Goal: Task Accomplishment & Management: Complete application form

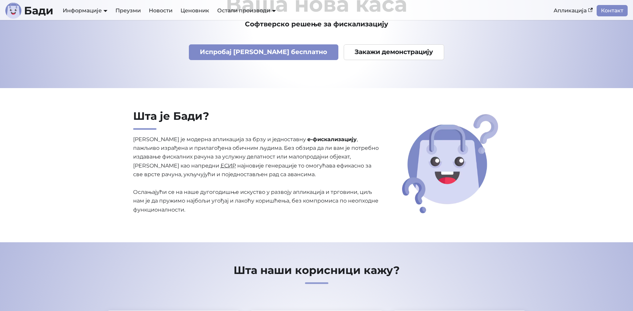
scroll to position [66, 0]
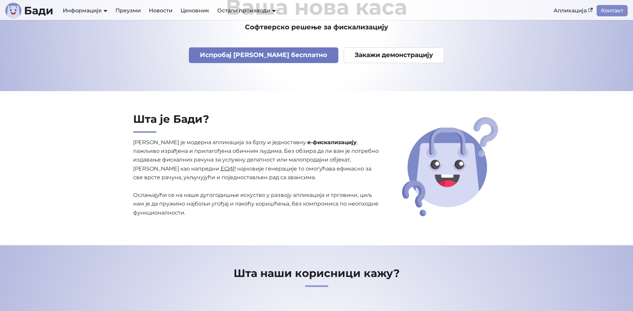
click at [257, 50] on link "Испробај [PERSON_NAME] бесплатно" at bounding box center [263, 55] width 149 height 16
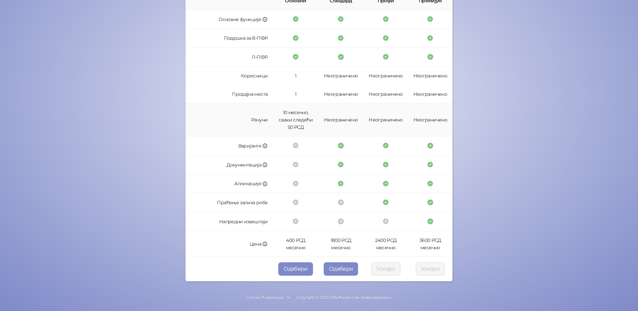
scroll to position [124, 0]
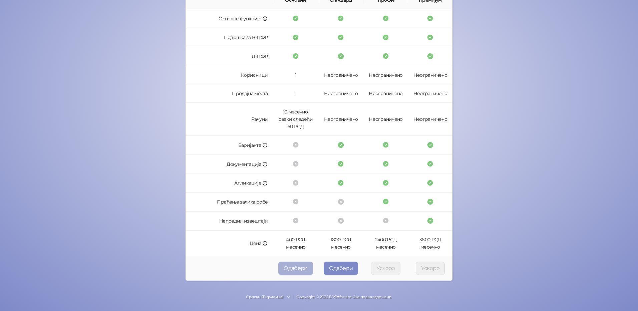
click at [298, 265] on button "Одабери" at bounding box center [295, 268] width 35 height 13
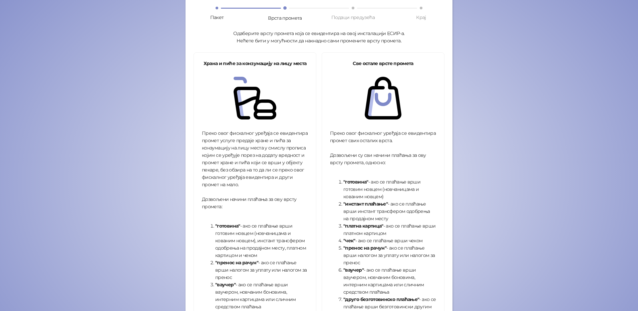
scroll to position [174, 0]
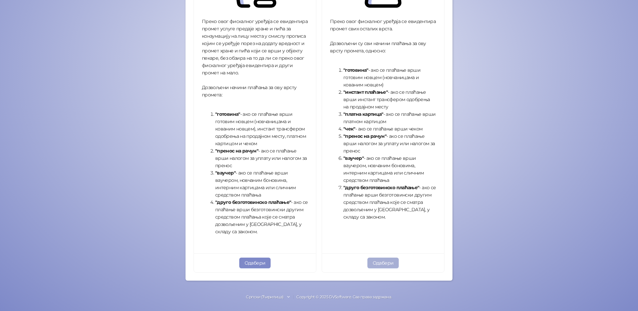
click at [387, 261] on button "Одабери" at bounding box center [383, 263] width 32 height 11
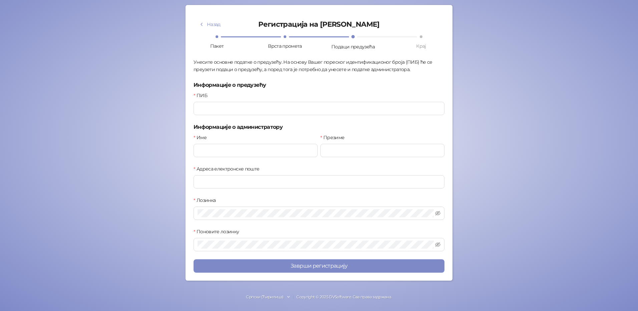
scroll to position [34, 0]
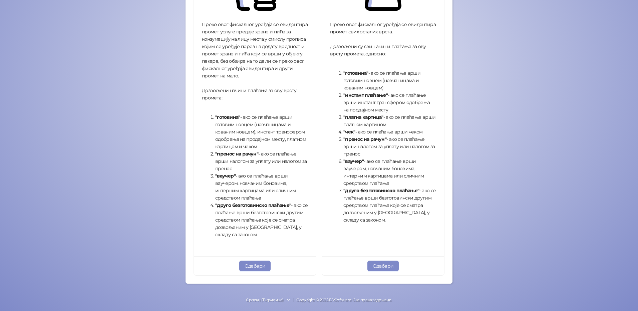
scroll to position [172, 0]
